Goal: Task Accomplishment & Management: Use online tool/utility

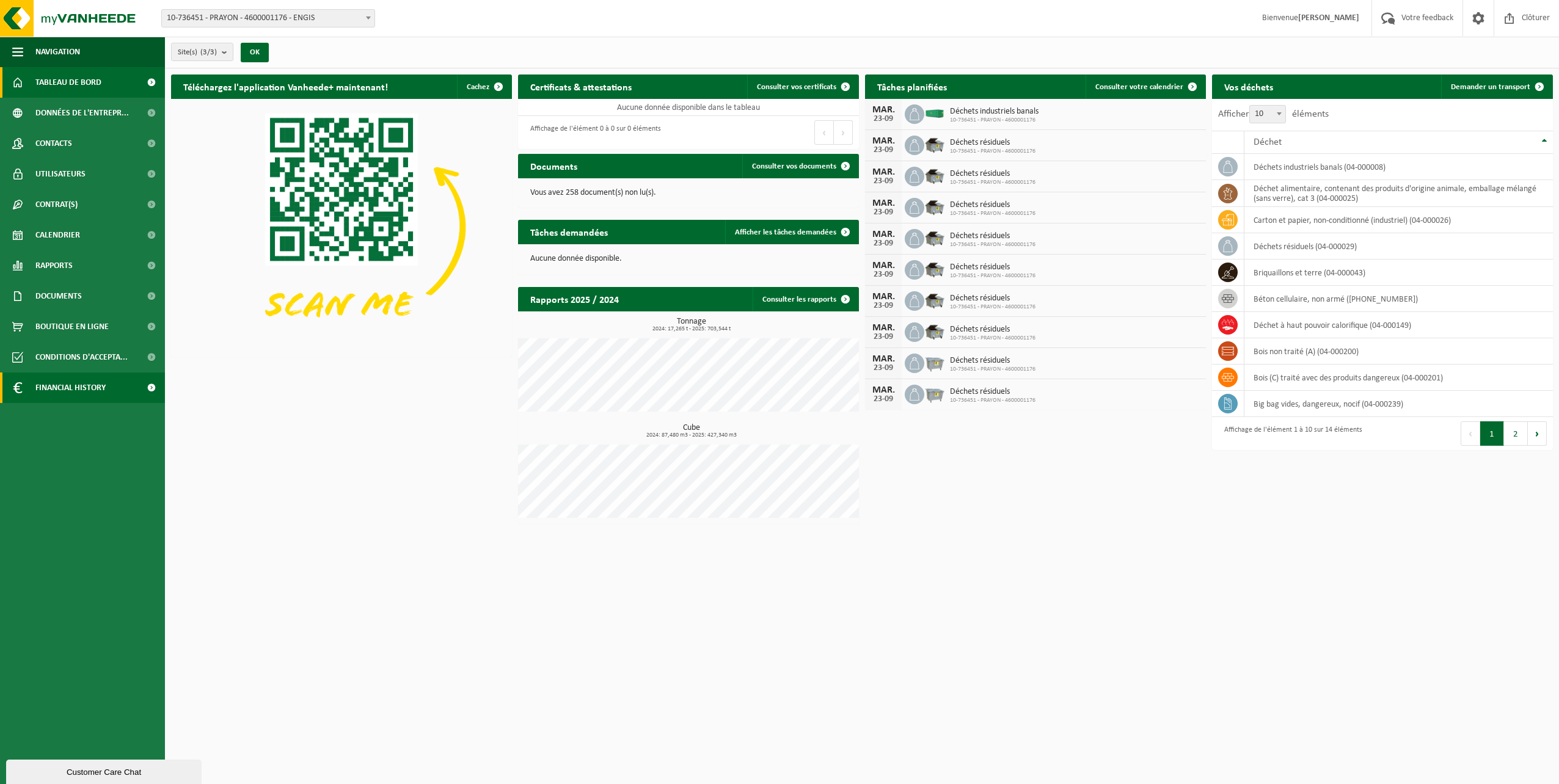
click at [103, 397] on span "Financial History" at bounding box center [70, 388] width 70 height 31
click at [96, 443] on span "Sous forme de liste" at bounding box center [72, 444] width 70 height 23
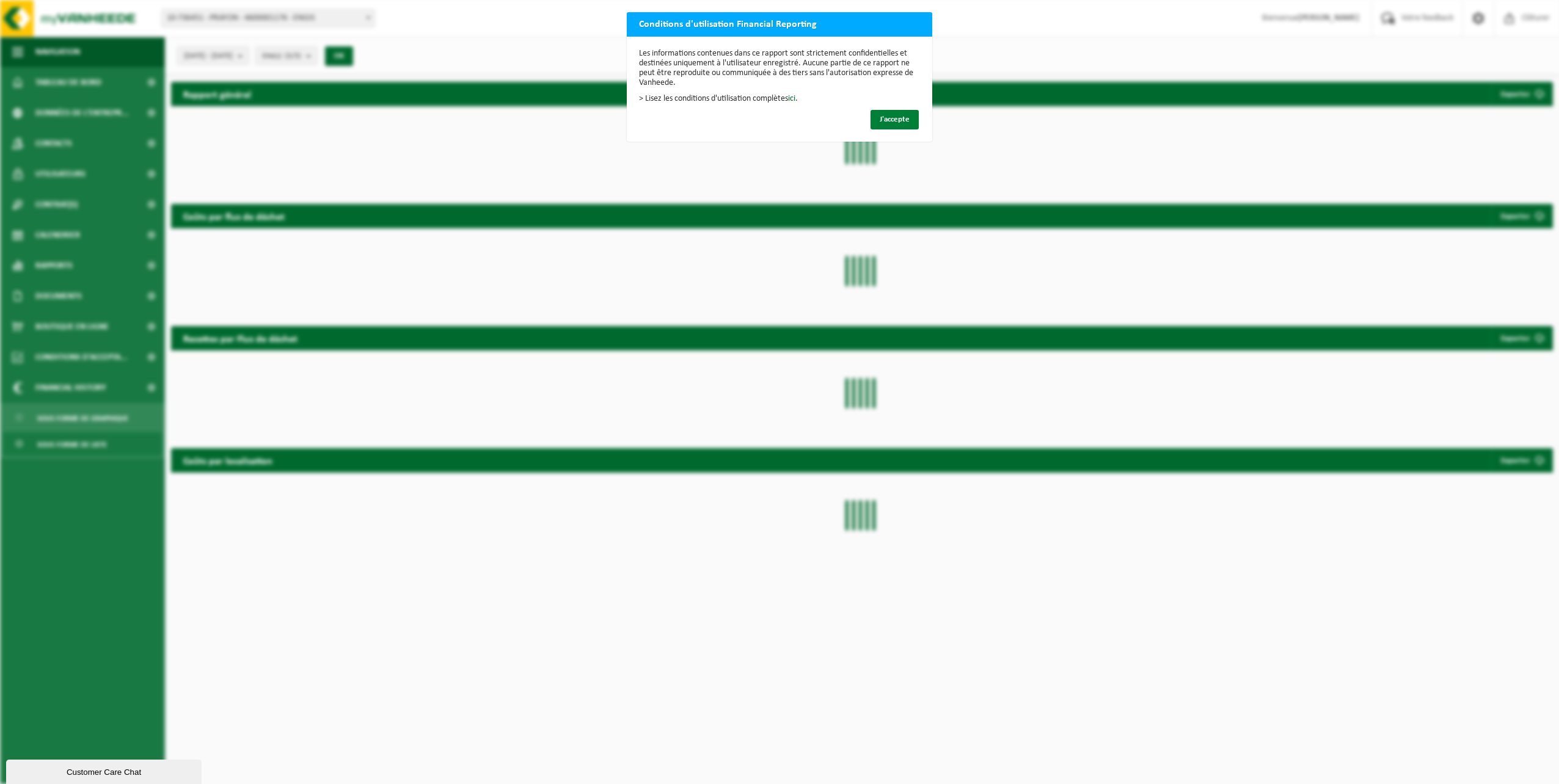
click at [896, 125] on button "J'accepte" at bounding box center [894, 119] width 48 height 19
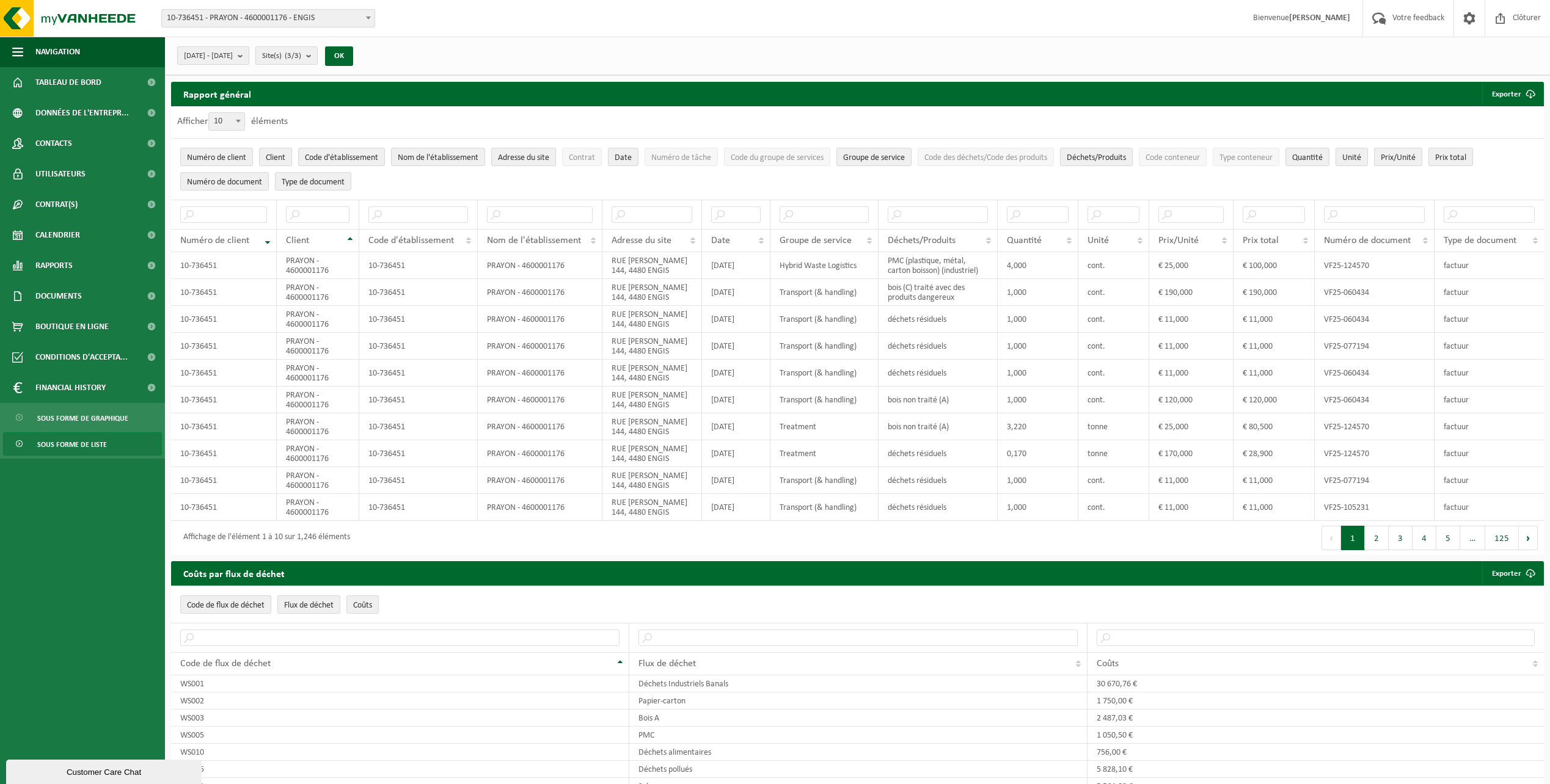
click at [249, 59] on b "submit" at bounding box center [243, 56] width 11 height 17
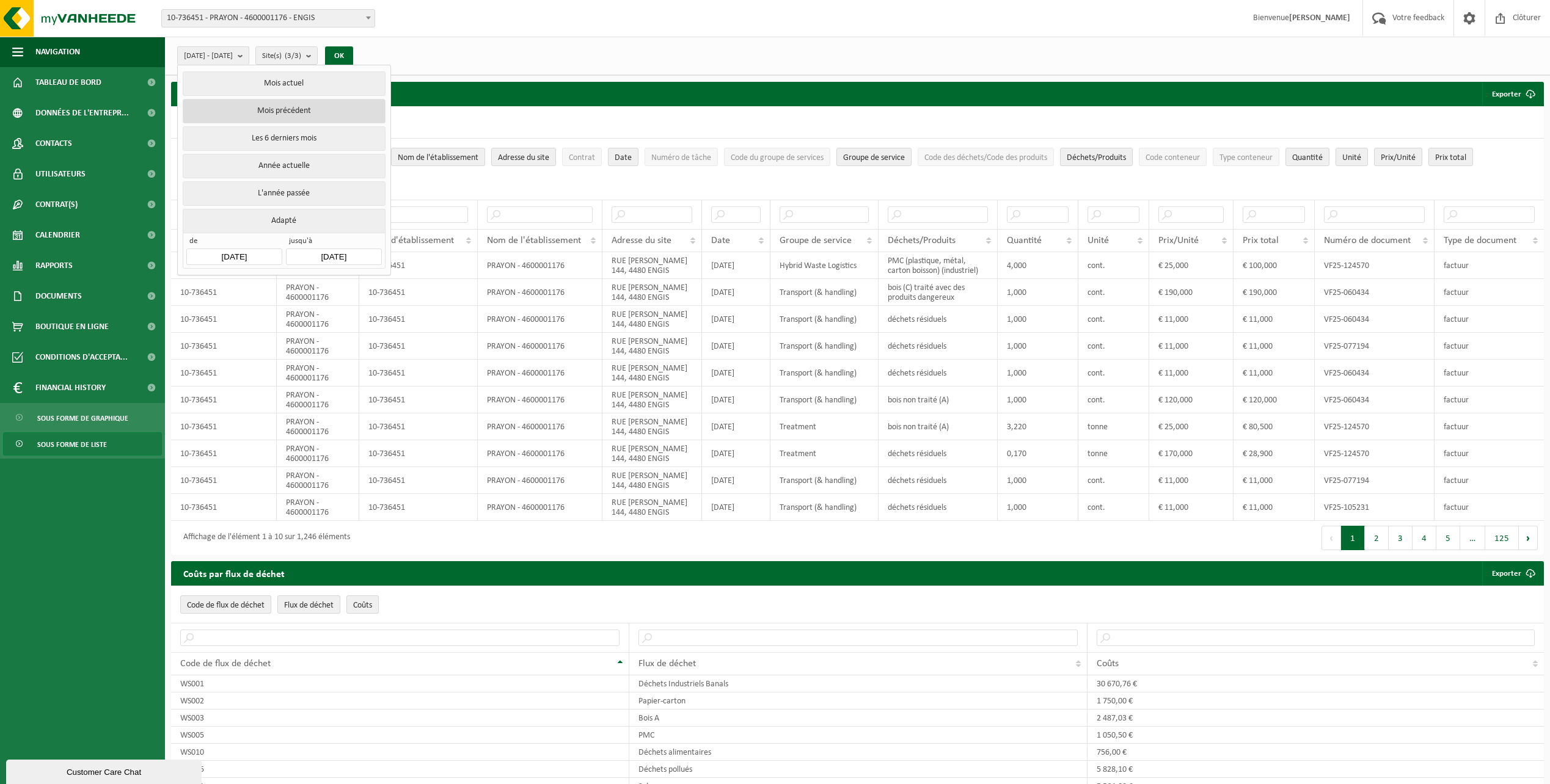
click at [275, 109] on button "Mois précédent" at bounding box center [283, 111] width 202 height 25
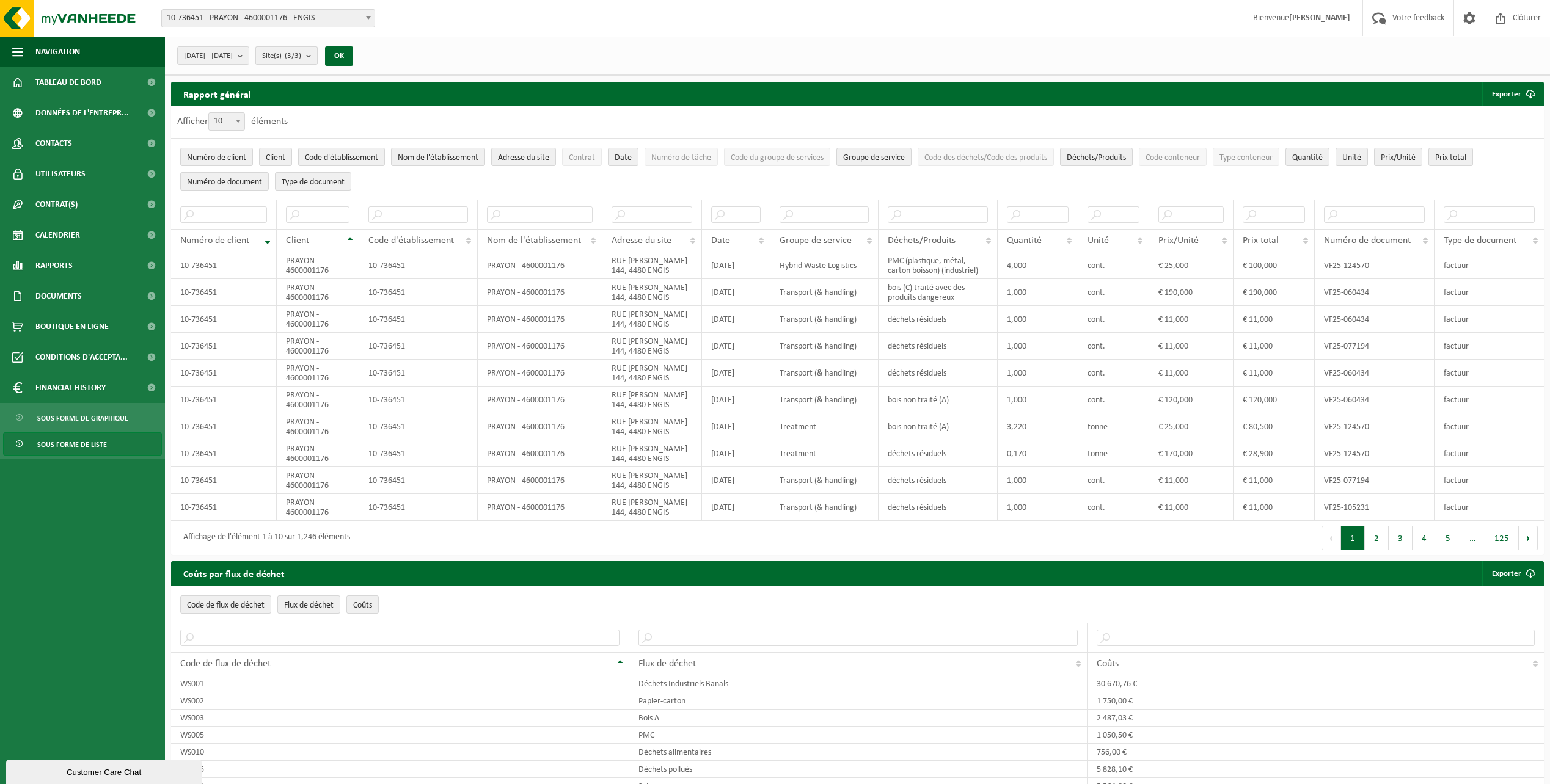
click at [317, 56] on b "submit" at bounding box center [311, 56] width 11 height 17
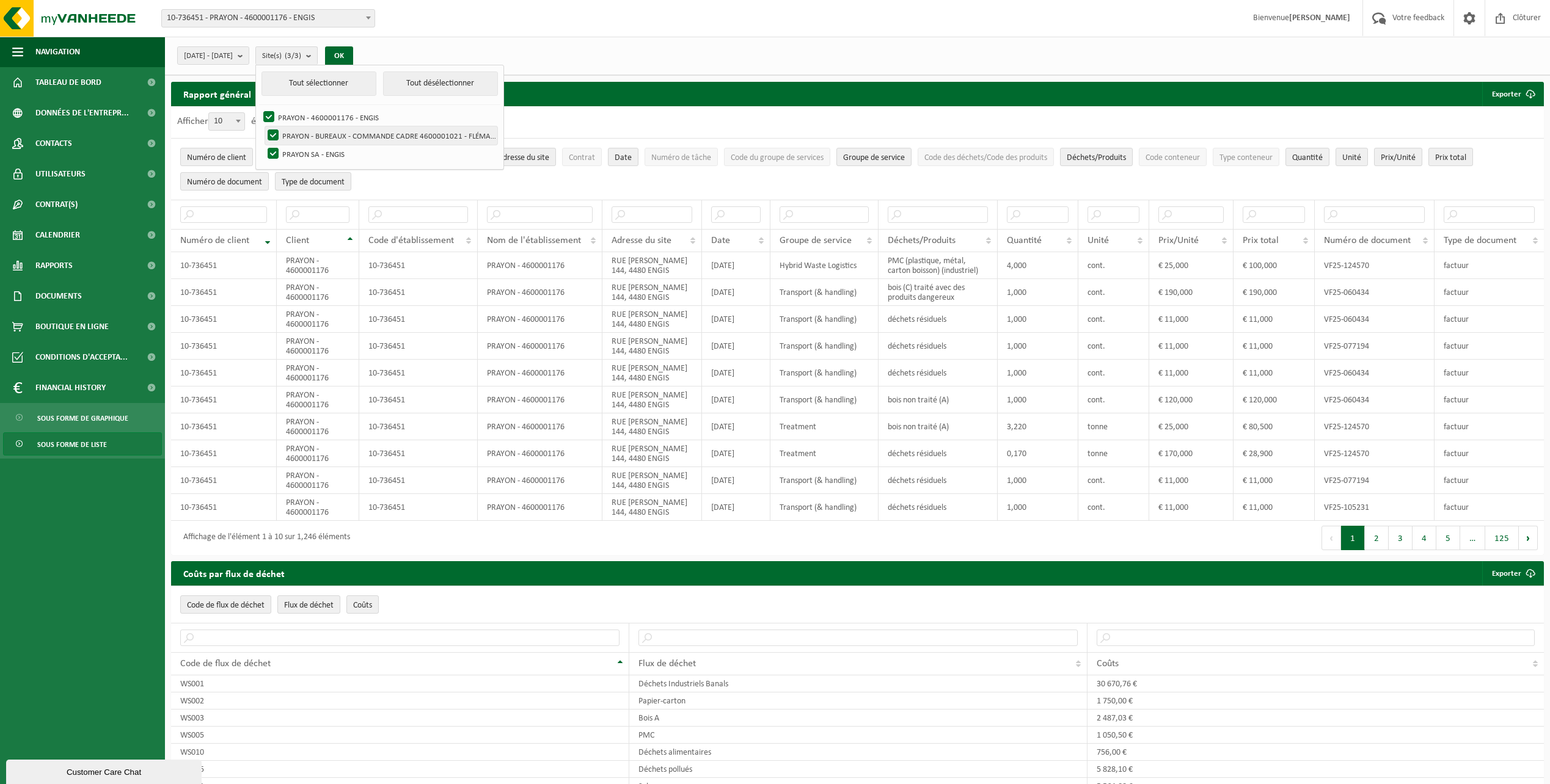
click at [306, 138] on label "PRAYON - BUREAUX - COMMANDE CADRE 4600001021 - FLÉMALLE" at bounding box center [382, 136] width 232 height 19
click at [263, 127] on input "PRAYON - BUREAUX - COMMANDE CADRE 4600001021 - FLÉMALLE" at bounding box center [263, 126] width 1 height 1
checkbox input "false"
click at [353, 54] on button "OK" at bounding box center [339, 56] width 28 height 19
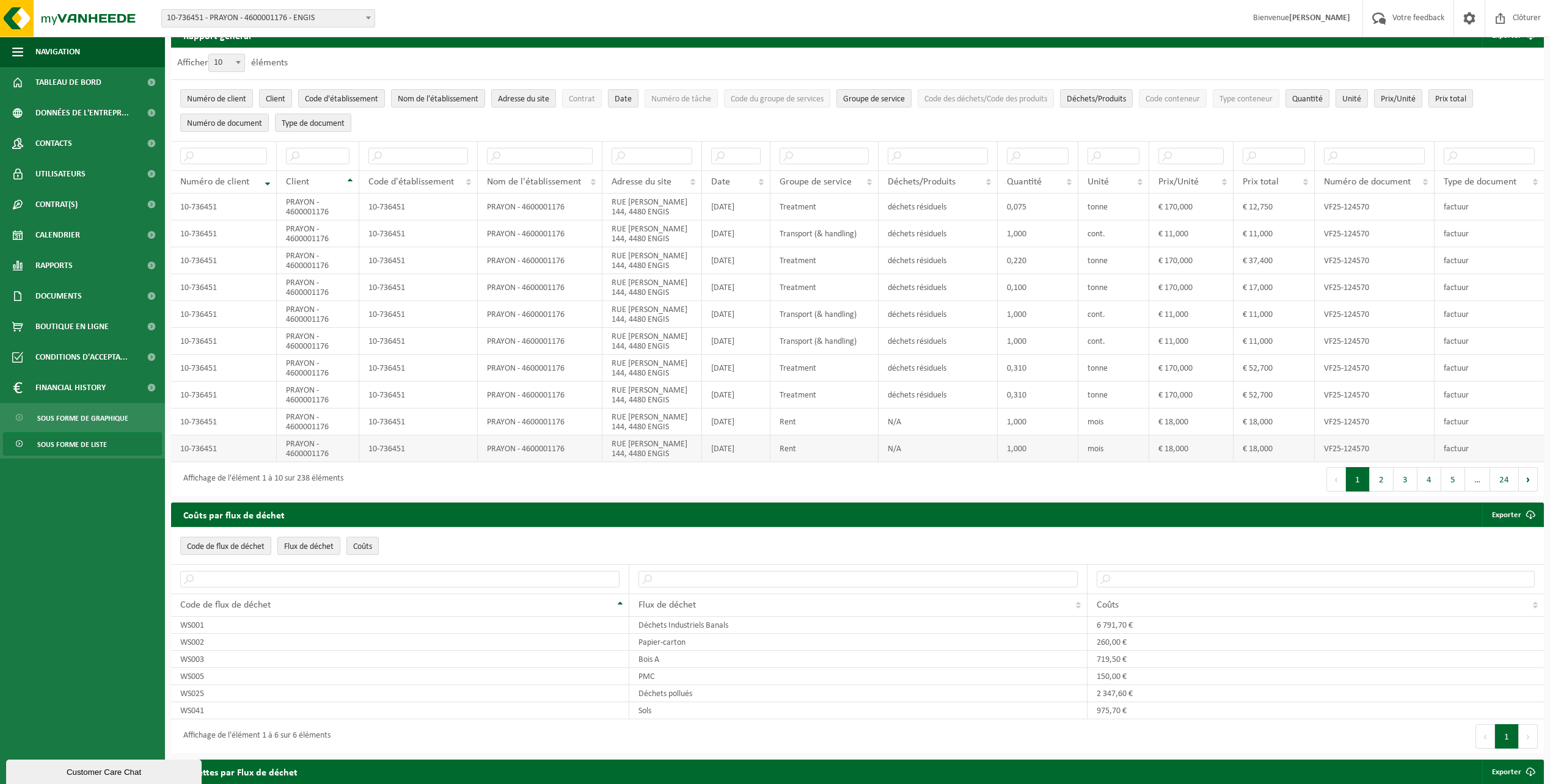
scroll to position [102, 0]
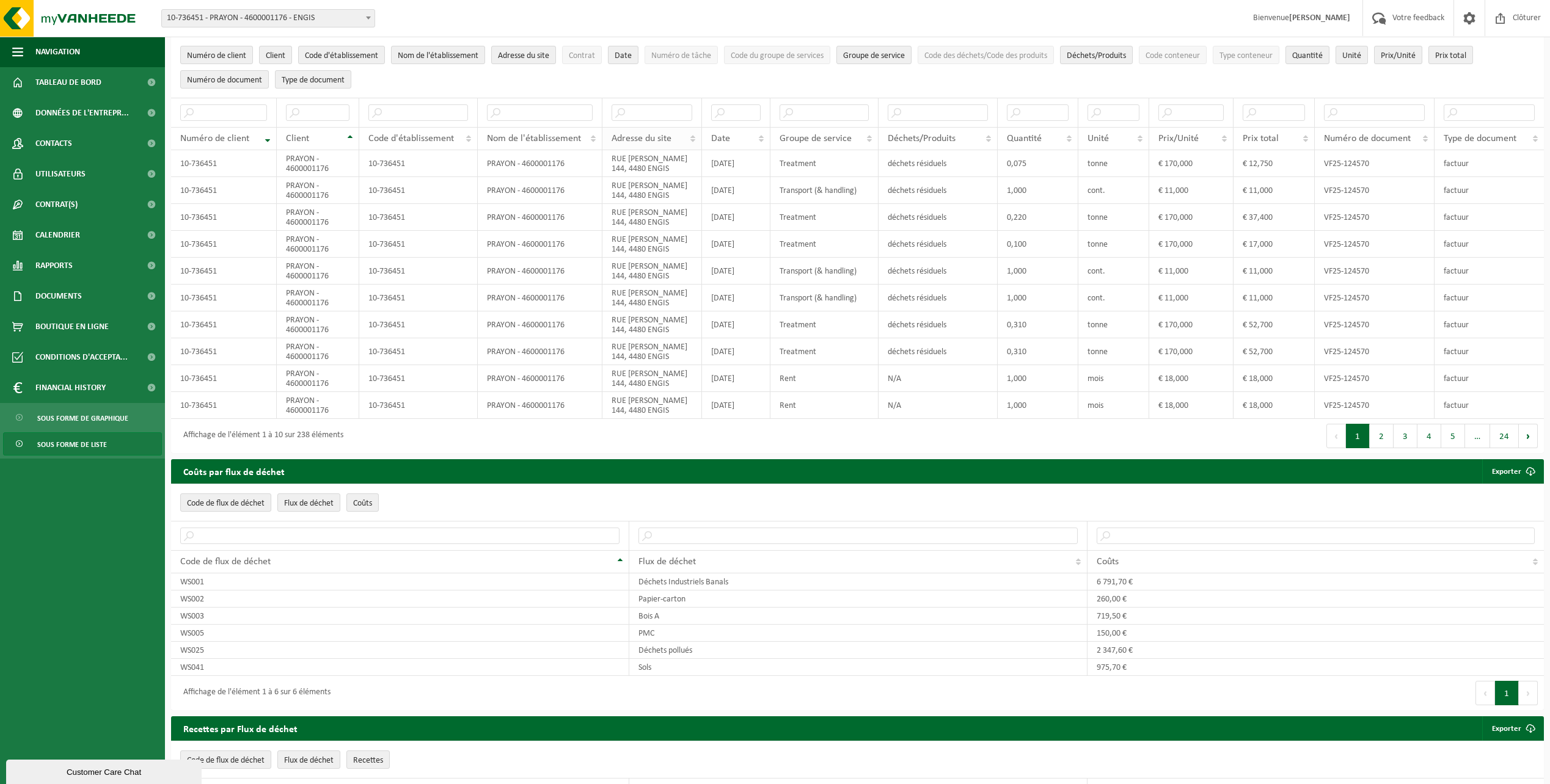
click at [692, 139] on th "Adresse du site" at bounding box center [652, 138] width 100 height 23
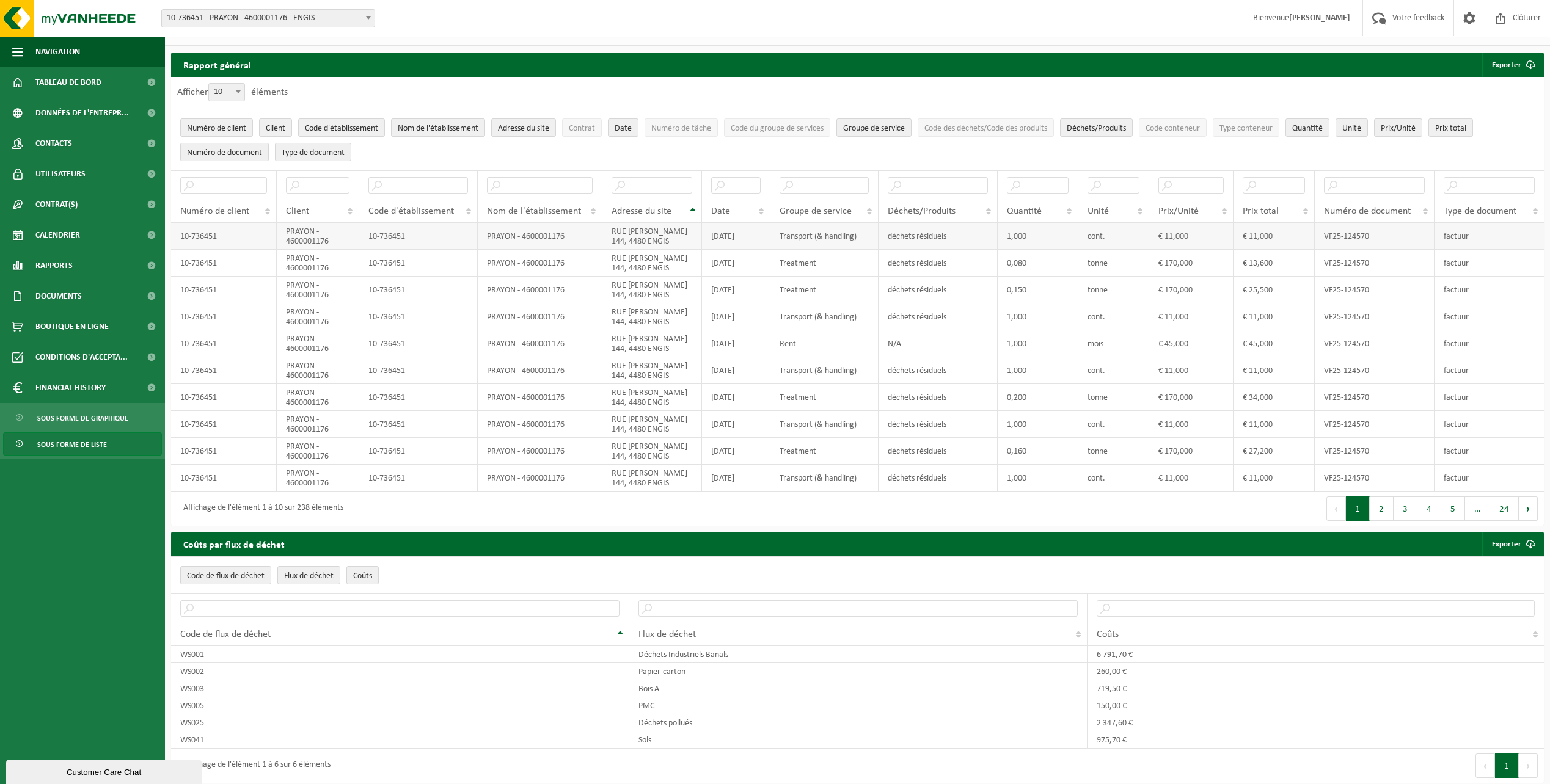
scroll to position [0, 0]
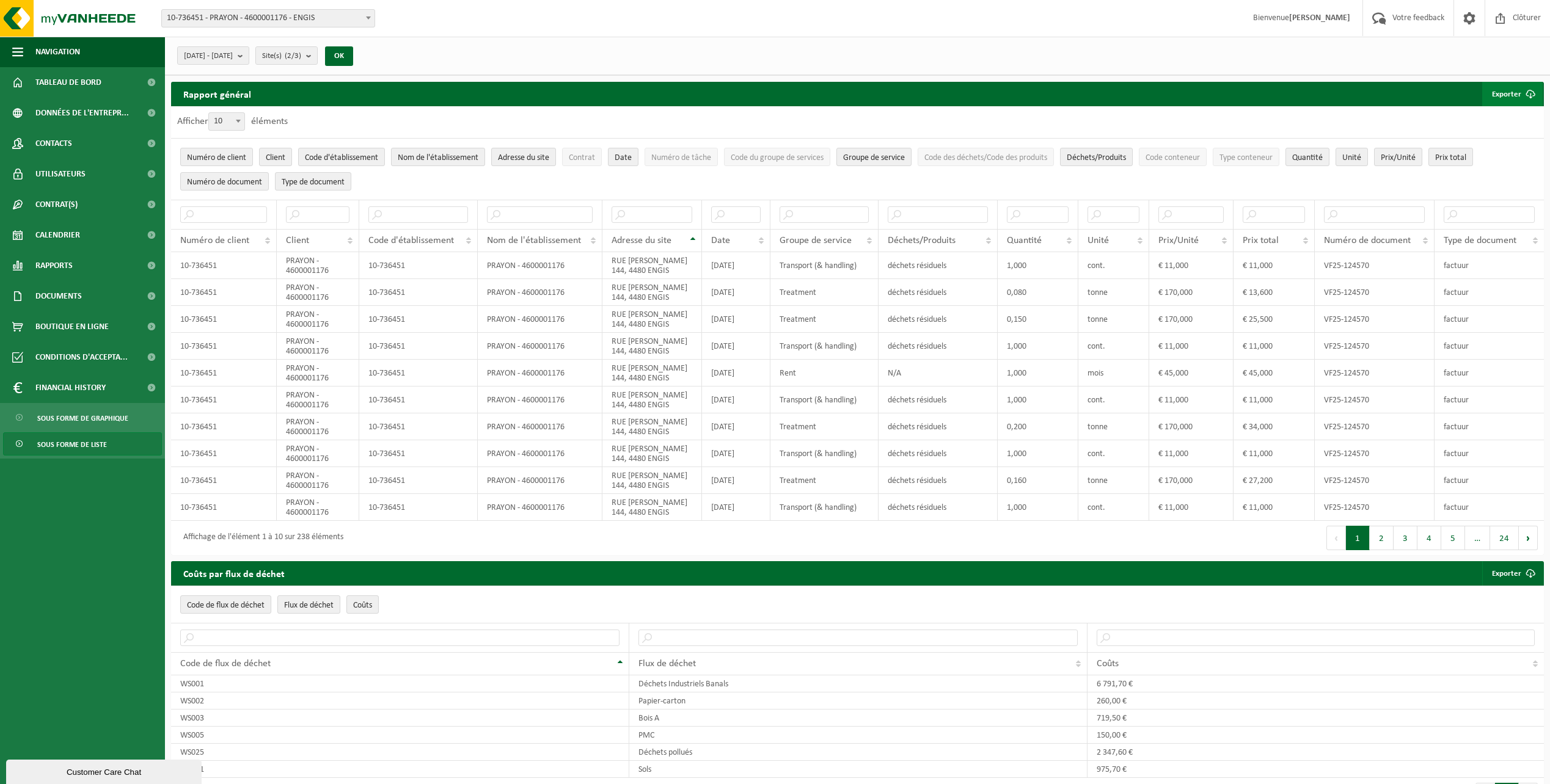
click at [1508, 96] on button "Exporter" at bounding box center [1512, 94] width 60 height 25
click at [1502, 117] on link "Seulement le résultat des filtres sélectionnés" at bounding box center [1457, 118] width 169 height 25
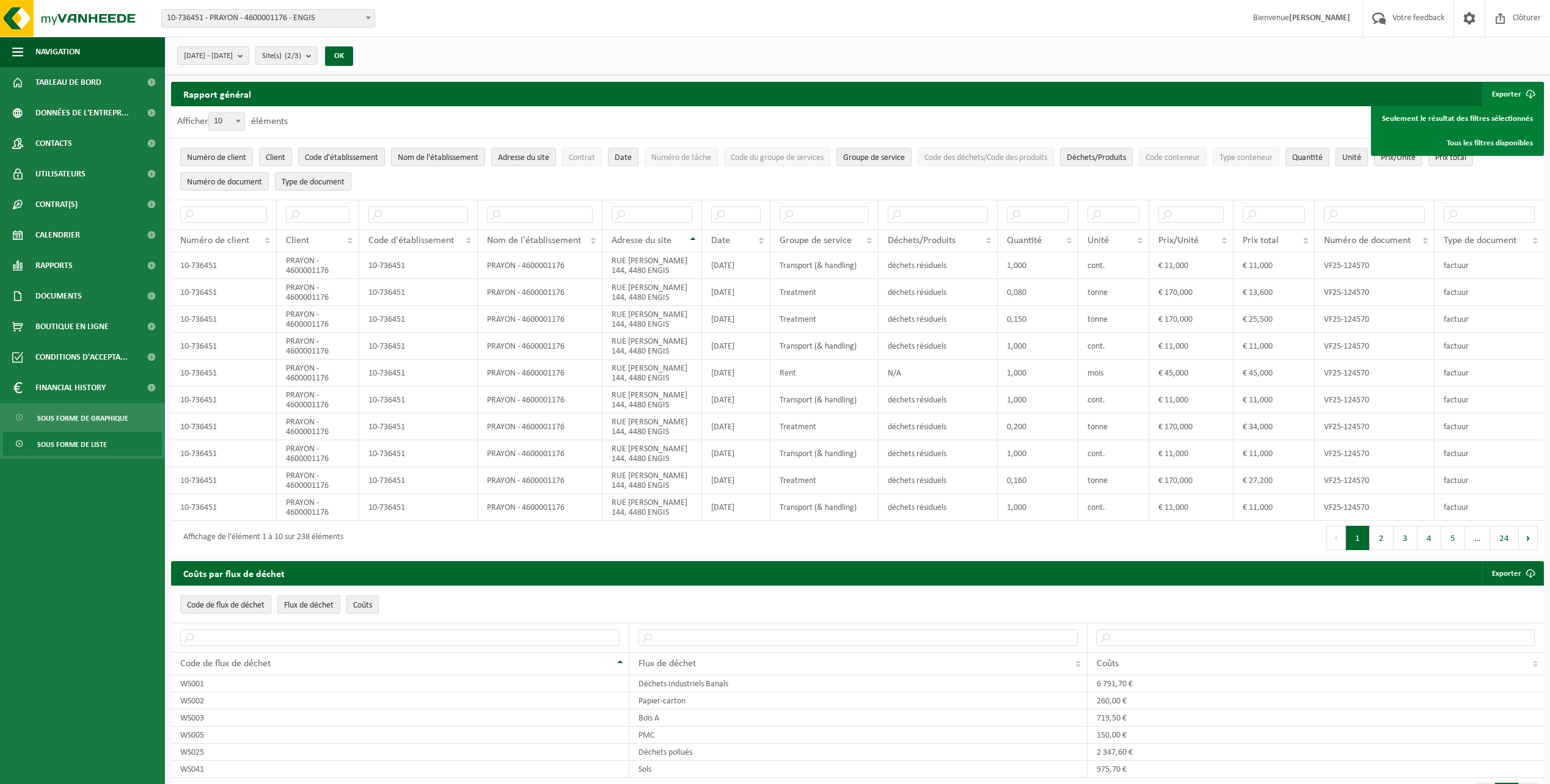
drag, startPoint x: 1005, startPoint y: 52, endPoint x: 567, endPoint y: 2, distance: 440.8
click at [1007, 52] on div "2025-08-01 - 2025-08-31 Mois actuel Mois précédent Les 6 derniers mois Année ac…" at bounding box center [857, 56] width 1385 height 38
